Goal: Transaction & Acquisition: Purchase product/service

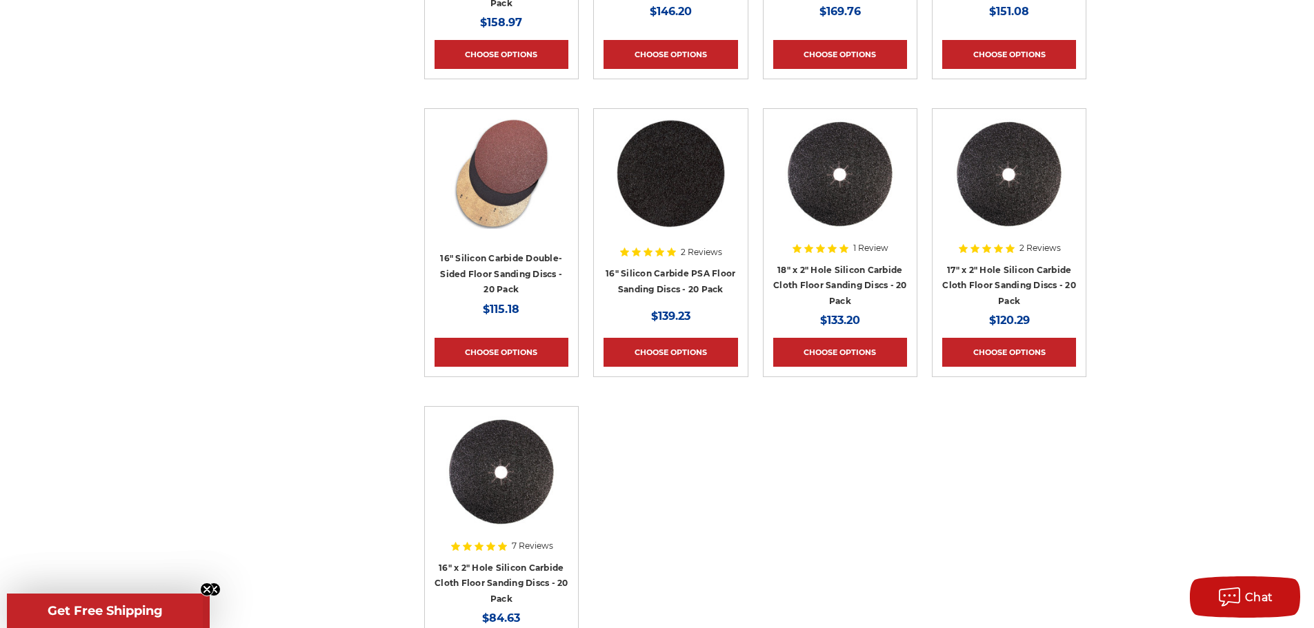
scroll to position [828, 0]
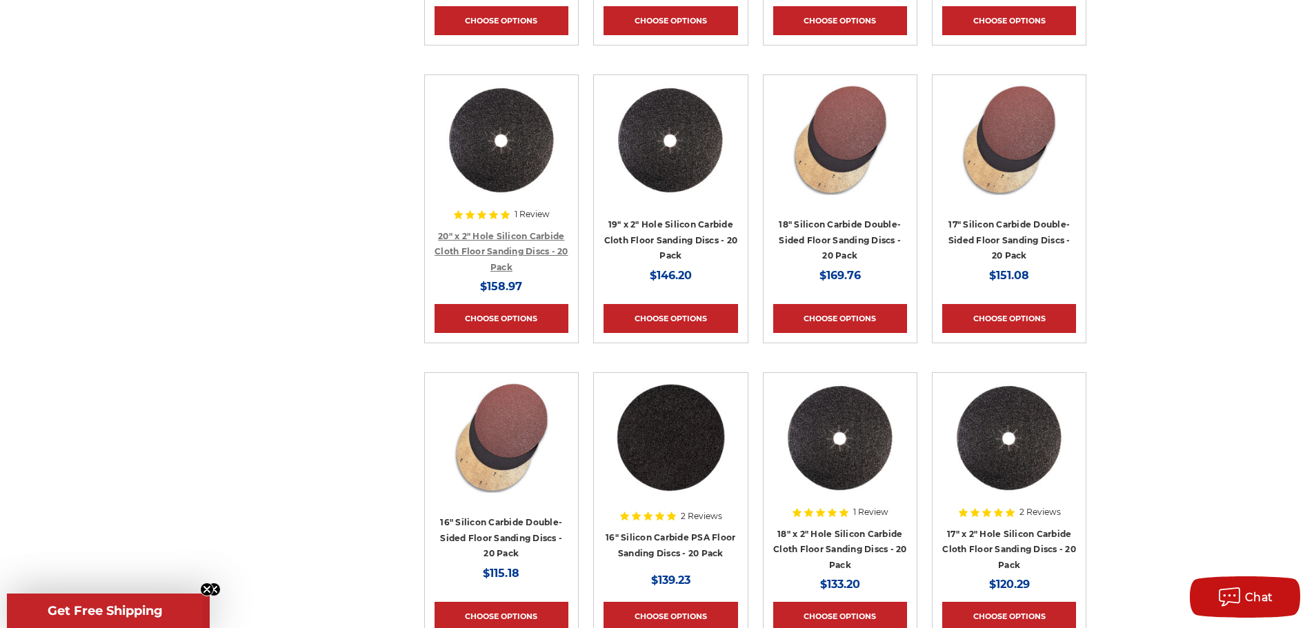
click at [513, 239] on link "20" x 2" Hole Silicon Carbide Cloth Floor Sanding Discs - 20 Pack" at bounding box center [502, 251] width 134 height 41
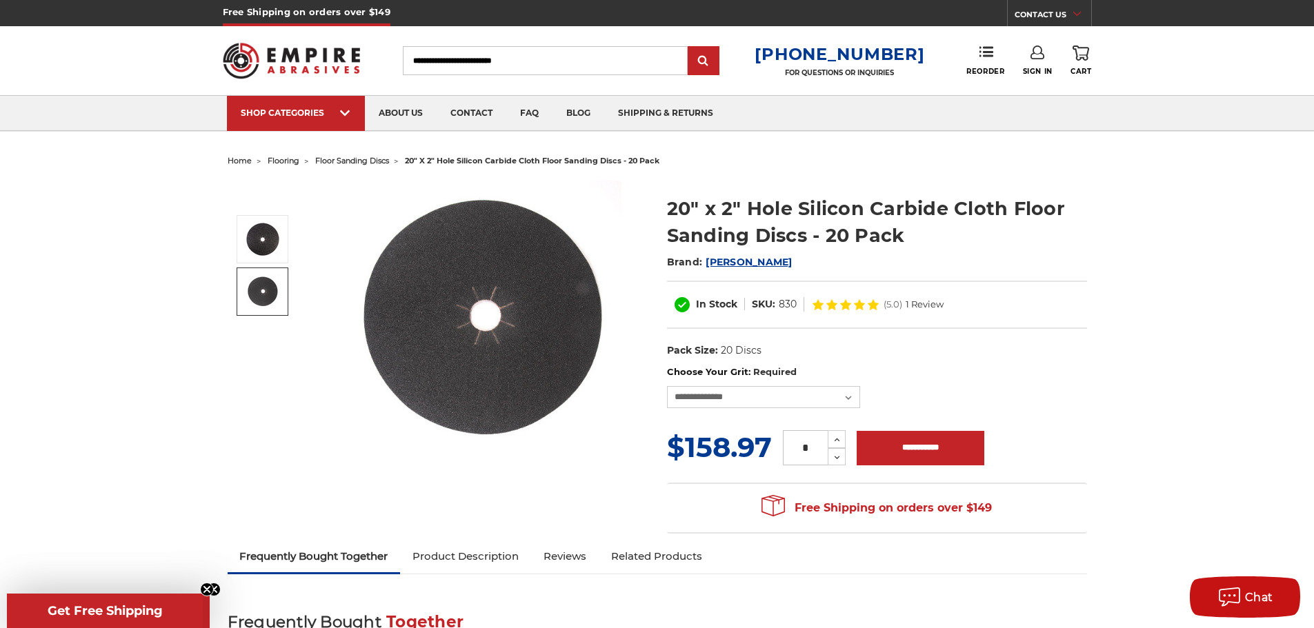
click at [260, 288] on img at bounding box center [263, 292] width 34 height 34
